Goal: Information Seeking & Learning: Learn about a topic

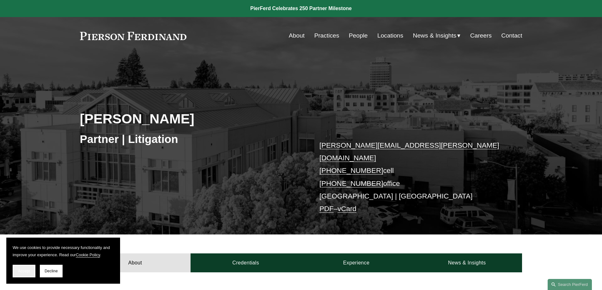
click at [27, 271] on span "Accept" at bounding box center [24, 271] width 12 height 4
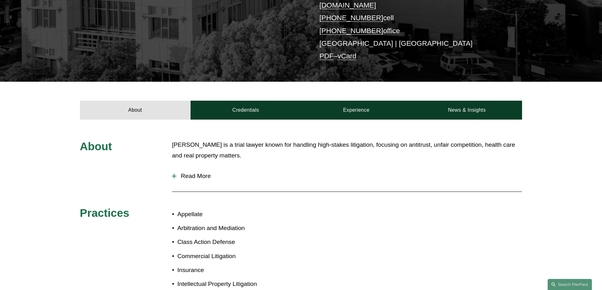
scroll to position [158, 0]
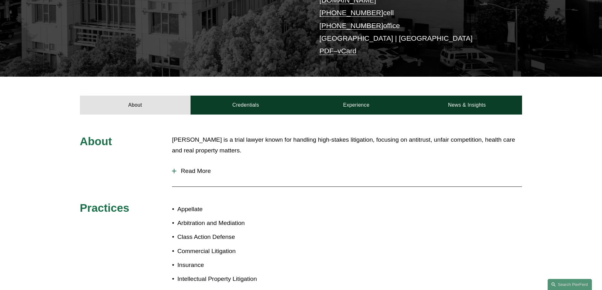
click at [224, 136] on p "[PERSON_NAME] is a trial lawyer known for handling high-stakes litigation, focu…" at bounding box center [347, 146] width 350 height 22
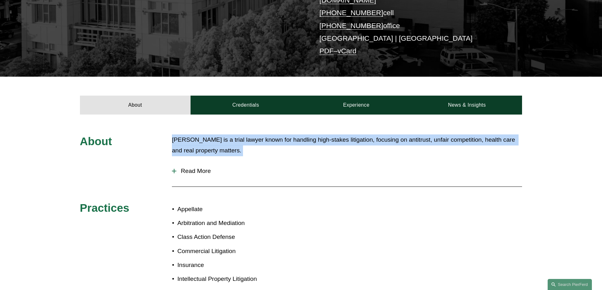
click at [224, 136] on p "[PERSON_NAME] is a trial lawyer known for handling high-stakes litigation, focu…" at bounding box center [347, 146] width 350 height 22
click at [231, 143] on p "[PERSON_NAME] is a trial lawyer known for handling high-stakes litigation, focu…" at bounding box center [347, 146] width 350 height 22
drag, startPoint x: 232, startPoint y: 142, endPoint x: 165, endPoint y: 128, distance: 68.7
click at [165, 135] on div "About [PERSON_NAME] is a trial lawyer known for handling high-stakes litigation…" at bounding box center [301, 235] width 602 height 200
click at [207, 135] on p "[PERSON_NAME] is a trial lawyer known for handling high-stakes litigation, focu…" at bounding box center [347, 146] width 350 height 22
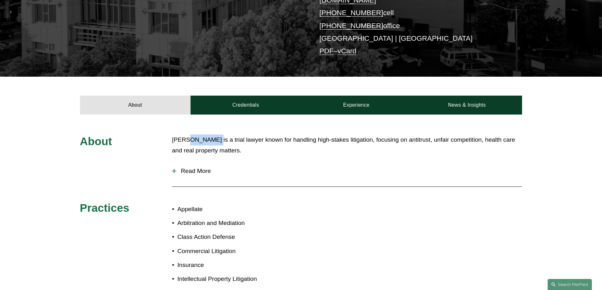
click at [207, 135] on p "[PERSON_NAME] is a trial lawyer known for handling high-stakes litigation, focu…" at bounding box center [347, 146] width 350 height 22
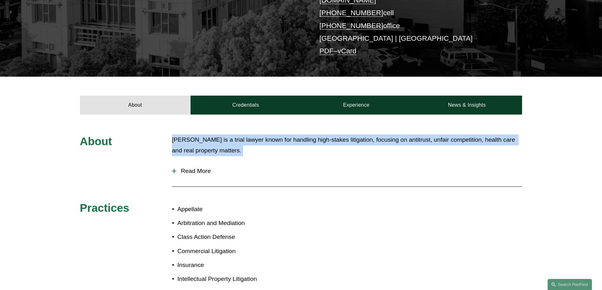
click at [207, 135] on p "[PERSON_NAME] is a trial lawyer known for handling high-stakes litigation, focu…" at bounding box center [347, 146] width 350 height 22
click at [206, 135] on p "[PERSON_NAME] is a trial lawyer known for handling high-stakes litigation, focu…" at bounding box center [347, 146] width 350 height 22
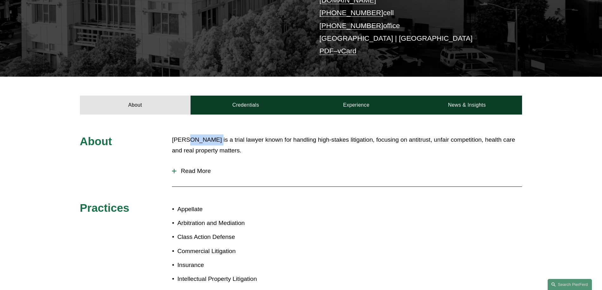
click at [206, 135] on p "[PERSON_NAME] is a trial lawyer known for handling high-stakes litigation, focu…" at bounding box center [347, 146] width 350 height 22
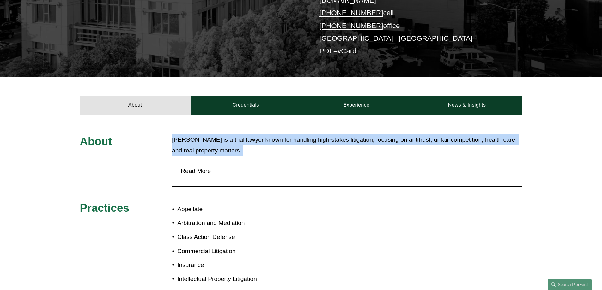
click at [206, 135] on p "[PERSON_NAME] is a trial lawyer known for handling high-stakes litigation, focu…" at bounding box center [347, 146] width 350 height 22
click at [222, 139] on p "[PERSON_NAME] is a trial lawyer known for handling high-stakes litigation, focu…" at bounding box center [347, 146] width 350 height 22
drag, startPoint x: 238, startPoint y: 143, endPoint x: 168, endPoint y: 132, distance: 71.2
click at [168, 135] on div "About [PERSON_NAME] is a trial lawyer known for handling high-stakes litigation…" at bounding box center [301, 235] width 602 height 200
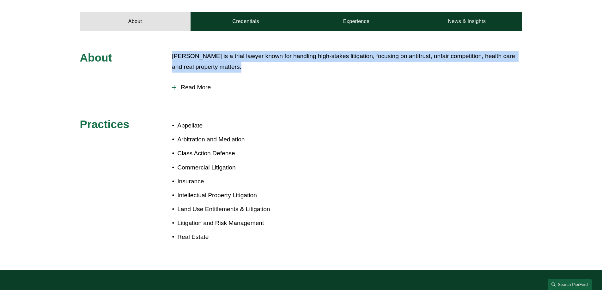
scroll to position [253, 0]
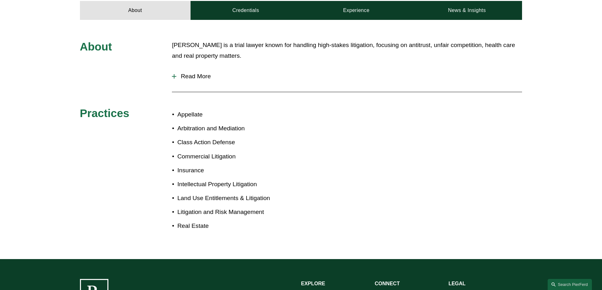
click at [216, 151] on p "Commercial Litigation" at bounding box center [239, 156] width 124 height 11
click at [195, 221] on p "Real Estate" at bounding box center [239, 226] width 124 height 11
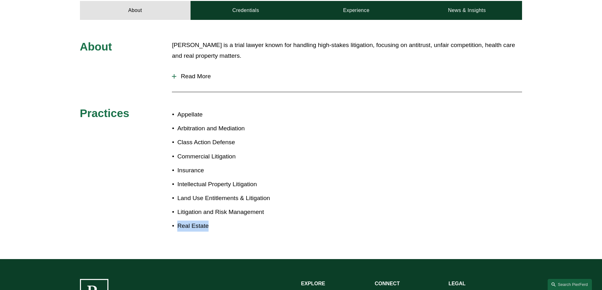
click at [195, 221] on p "Real Estate" at bounding box center [239, 226] width 124 height 11
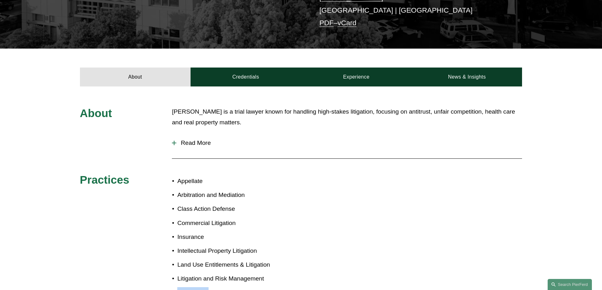
scroll to position [190, 0]
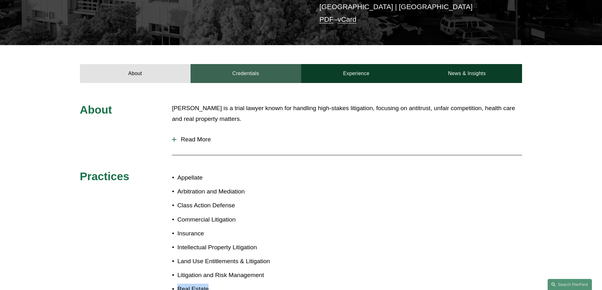
click at [237, 64] on link "Credentials" at bounding box center [246, 73] width 111 height 19
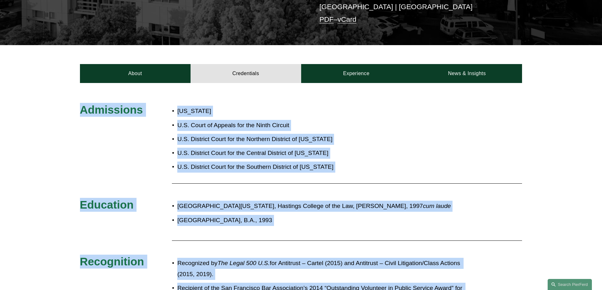
click at [300, 123] on ul "[US_STATE] U.S. Court of Appeals for the Ninth Circuit U.S. District Court for …" at bounding box center [255, 139] width 166 height 67
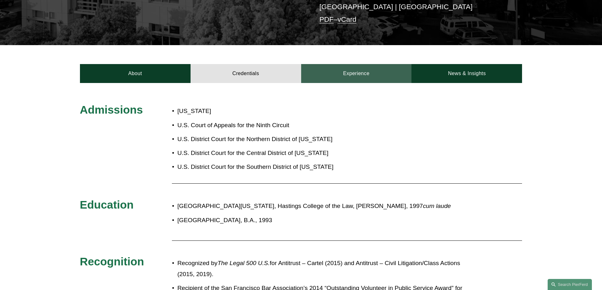
click at [348, 64] on link "Experience" at bounding box center [356, 73] width 111 height 19
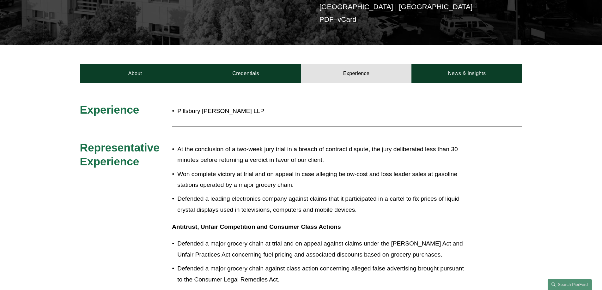
click at [251, 144] on p "At the conclusion of a two-week jury trial in a breach of contract dispute, the…" at bounding box center [321, 155] width 289 height 22
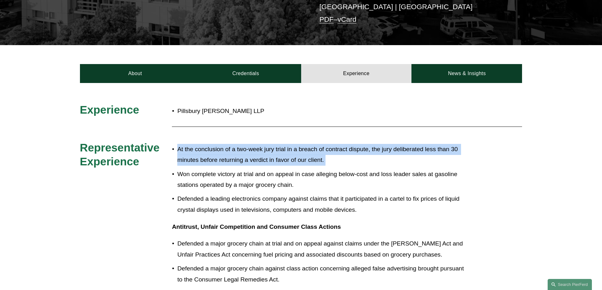
click at [251, 144] on p "At the conclusion of a two-week jury trial in a breach of contract dispute, the…" at bounding box center [321, 155] width 289 height 22
click at [302, 149] on p "At the conclusion of a two-week jury trial in a breach of contract dispute, the…" at bounding box center [321, 155] width 289 height 22
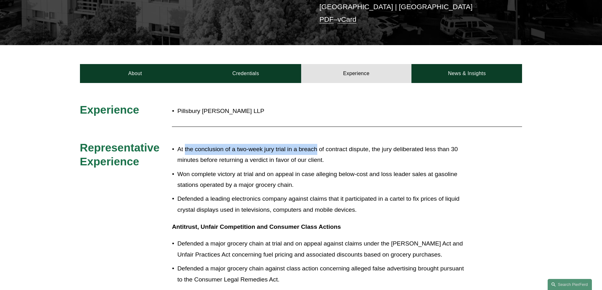
drag, startPoint x: 316, startPoint y: 145, endPoint x: 184, endPoint y: 144, distance: 131.8
click at [184, 144] on p "At the conclusion of a two-week jury trial in a breach of contract dispute, the…" at bounding box center [321, 155] width 289 height 22
click at [194, 146] on p "At the conclusion of a two-week jury trial in a breach of contract dispute, the…" at bounding box center [321, 155] width 289 height 22
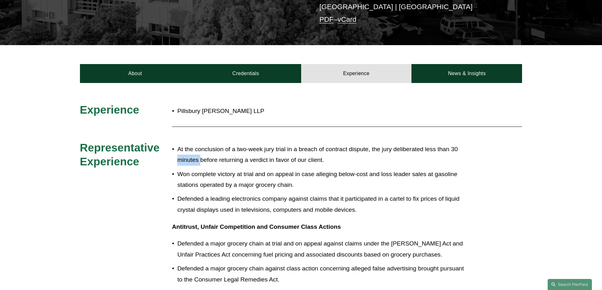
click at [194, 146] on p "At the conclusion of a two-week jury trial in a breach of contract dispute, the…" at bounding box center [321, 155] width 289 height 22
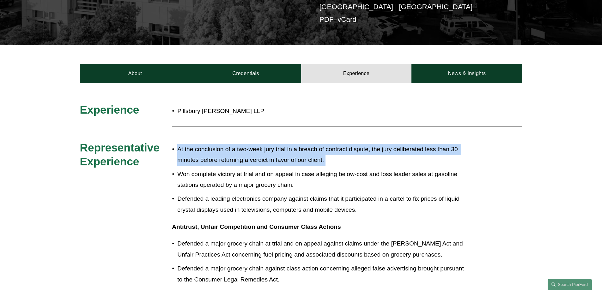
click at [194, 146] on p "At the conclusion of a two-week jury trial in a breach of contract dispute, the…" at bounding box center [321, 155] width 289 height 22
click at [244, 151] on p "At the conclusion of a two-week jury trial in a breach of contract dispute, the…" at bounding box center [321, 155] width 289 height 22
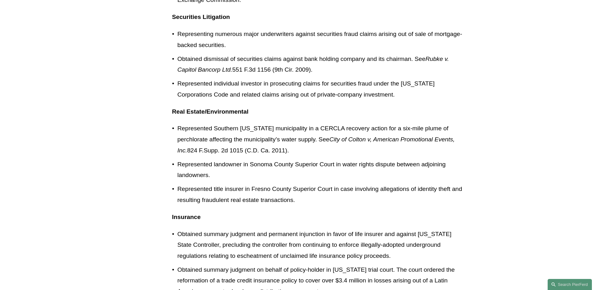
scroll to position [759, 0]
click at [257, 123] on p "Represented Southern [US_STATE] municipality in a CERCLA recovery action for a …" at bounding box center [321, 139] width 289 height 33
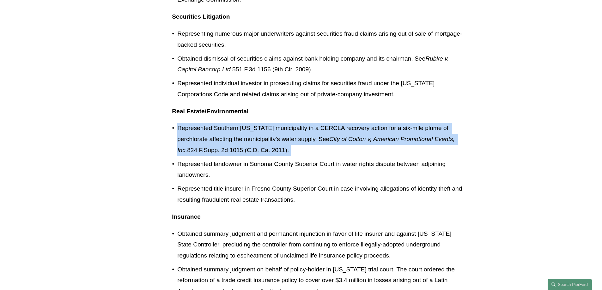
click at [257, 123] on p "Represented Southern [US_STATE] municipality in a CERCLA recovery action for a …" at bounding box center [321, 139] width 289 height 33
click at [302, 123] on p "Represented Southern [US_STATE] municipality in a CERCLA recovery action for a …" at bounding box center [321, 139] width 289 height 33
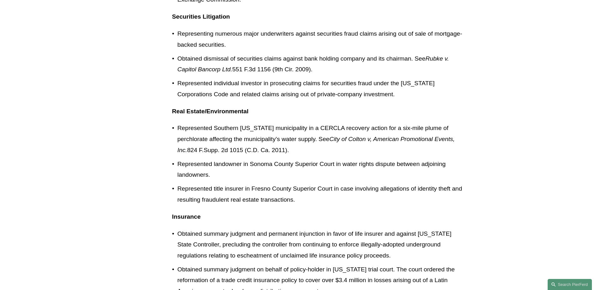
click at [295, 123] on p "Represented Southern [US_STATE] municipality in a CERCLA recovery action for a …" at bounding box center [321, 139] width 289 height 33
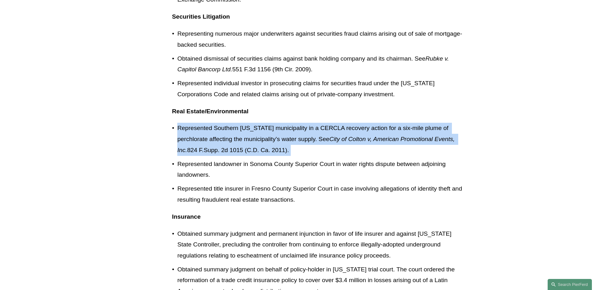
click at [295, 123] on p "Represented Southern [US_STATE] municipality in a CERCLA recovery action for a …" at bounding box center [321, 139] width 289 height 33
click at [279, 128] on p "Represented Southern [US_STATE] municipality in a CERCLA recovery action for a …" at bounding box center [321, 139] width 289 height 33
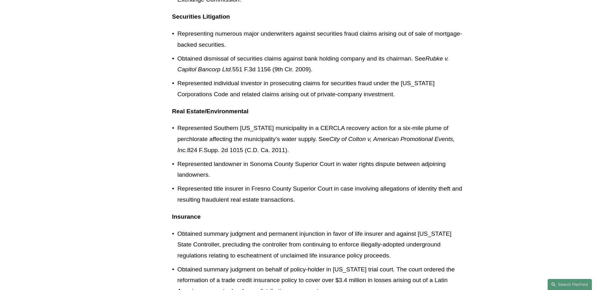
click at [250, 159] on p "Represented landowner in Sonoma County Superior Court in water rights dispute b…" at bounding box center [321, 170] width 289 height 22
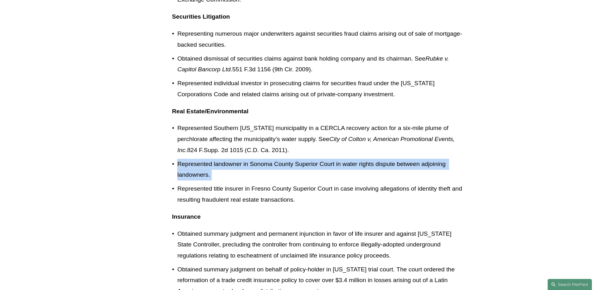
click at [250, 159] on p "Represented landowner in Sonoma County Superior Court in water rights dispute b…" at bounding box center [321, 170] width 289 height 22
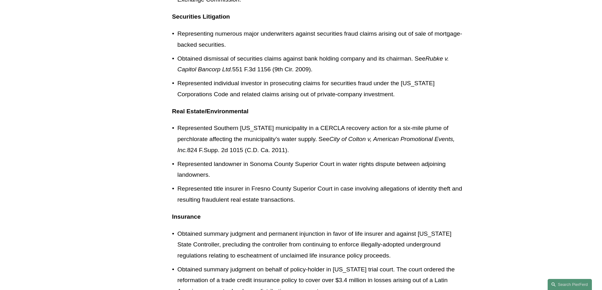
click at [230, 184] on p "Represented title insurer in Fresno County Superior Court in case involving all…" at bounding box center [321, 195] width 289 height 22
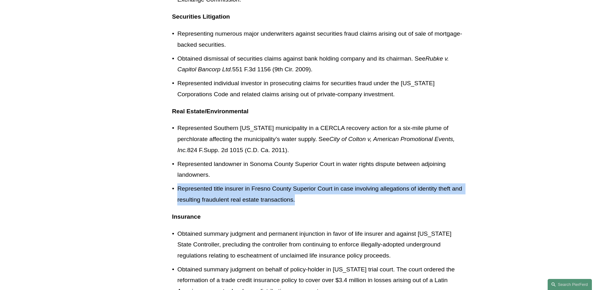
click at [230, 184] on p "Represented title insurer in Fresno County Superior Court in case involving all…" at bounding box center [321, 195] width 289 height 22
click at [277, 184] on p "Represented title insurer in Fresno County Superior Court in case involving all…" at bounding box center [321, 195] width 289 height 22
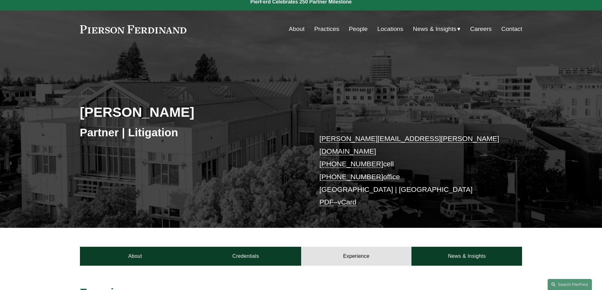
scroll to position [0, 0]
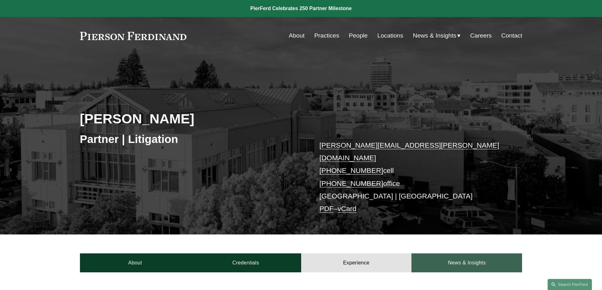
click at [453, 254] on link "News & Insights" at bounding box center [466, 263] width 111 height 19
